Goal: Task Accomplishment & Management: Manage account settings

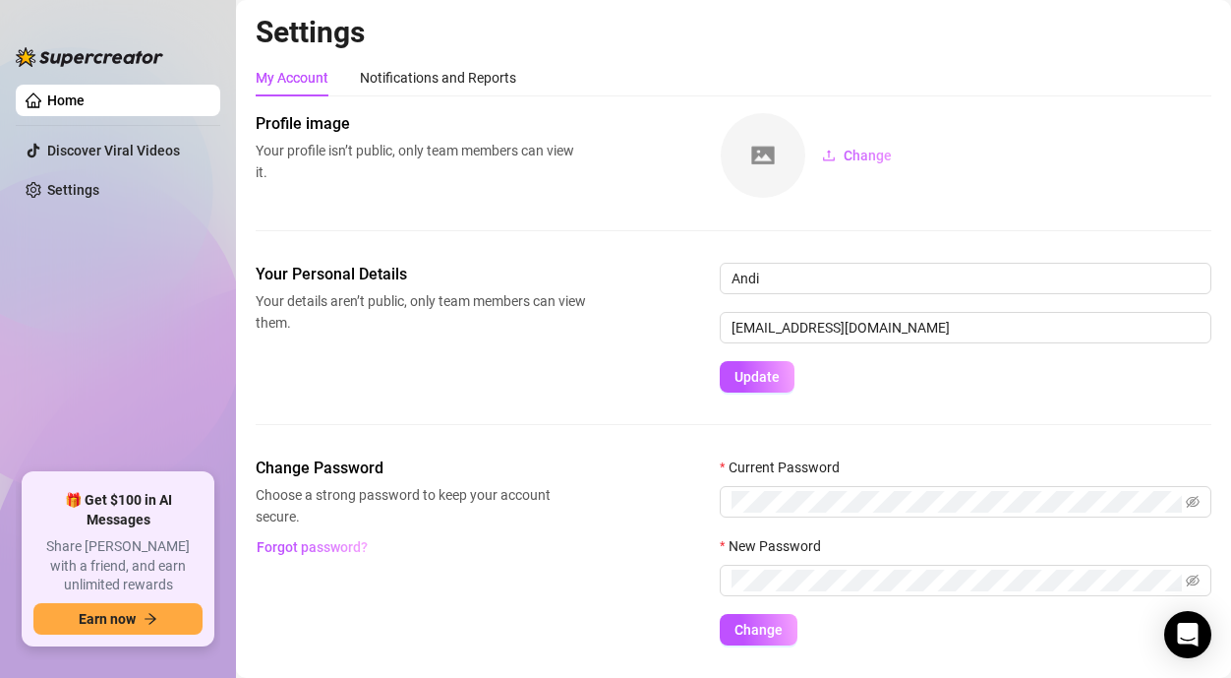
scroll to position [51, 0]
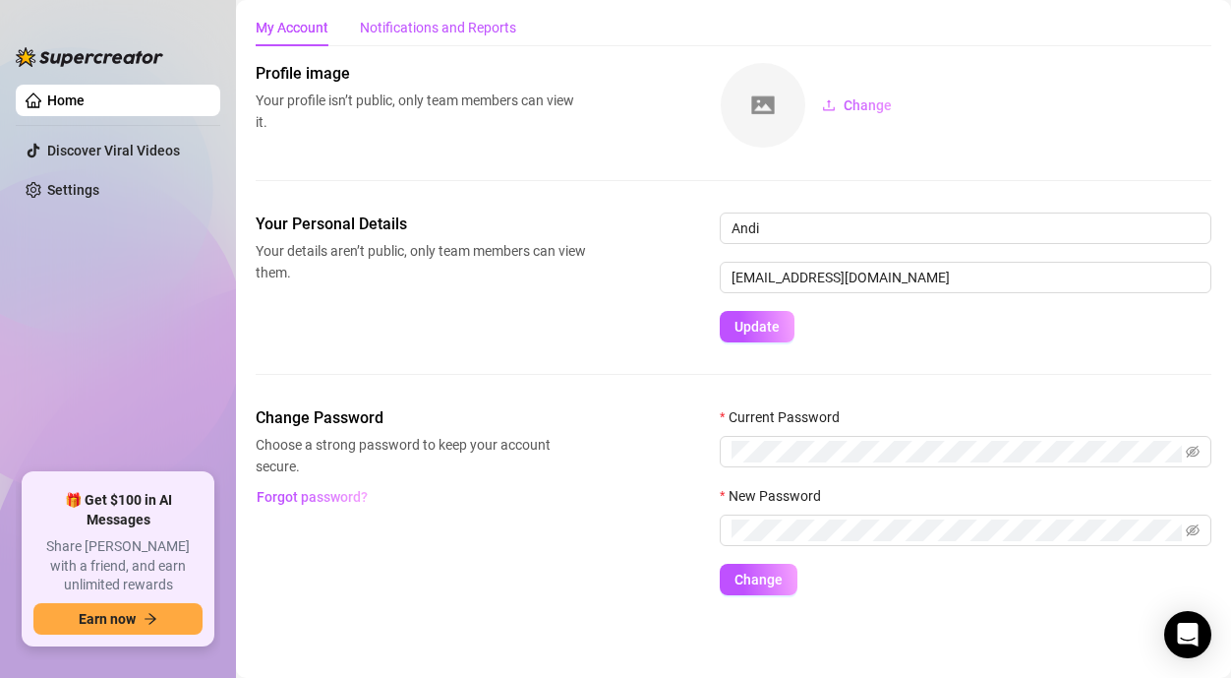
click at [457, 17] on div "Notifications and Reports" at bounding box center [438, 28] width 156 height 22
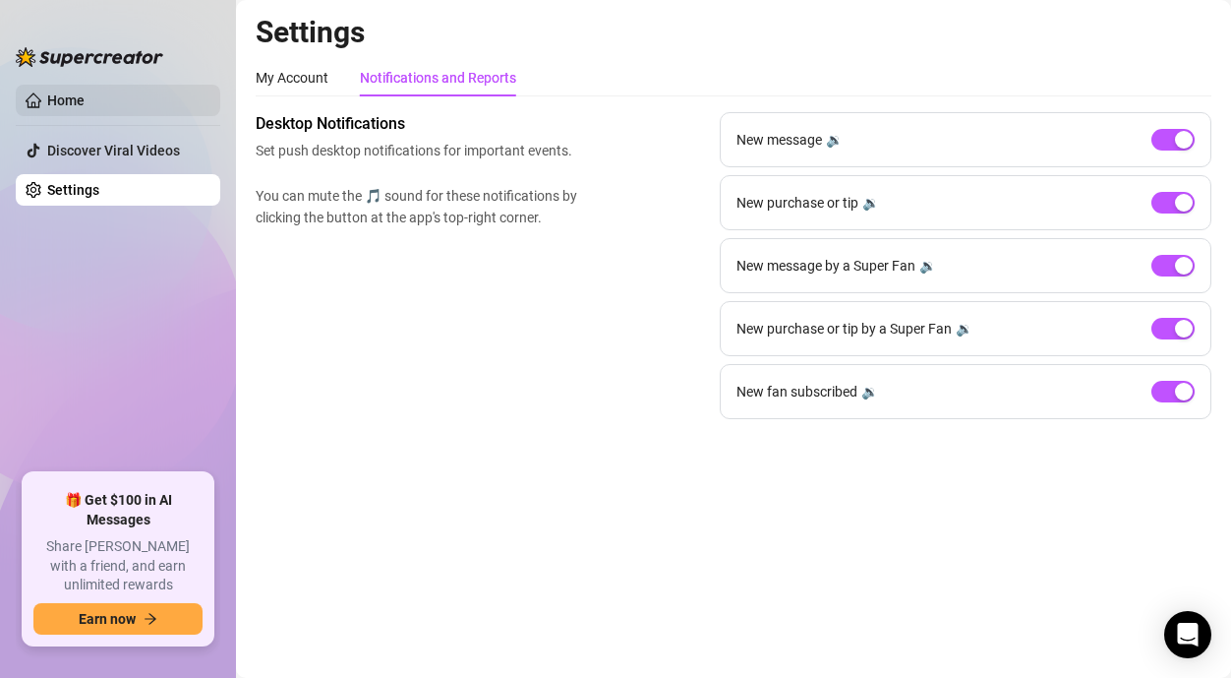
click at [85, 104] on link "Home" at bounding box center [65, 100] width 37 height 16
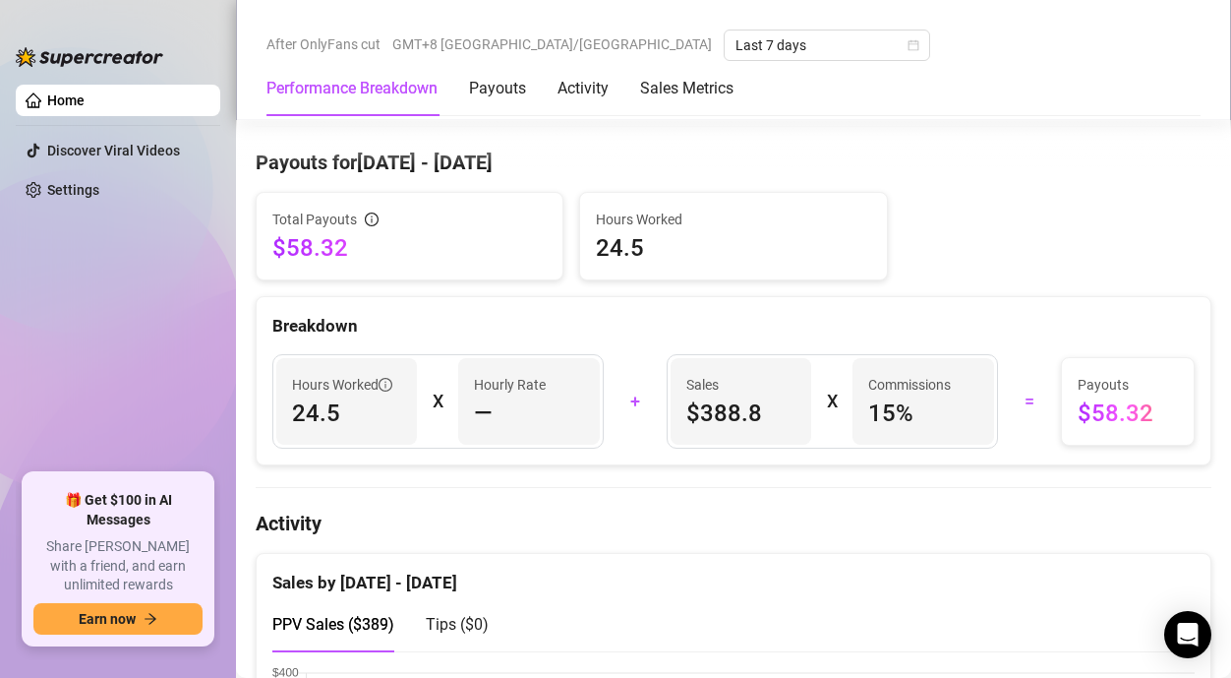
scroll to position [589, 0]
